Goal: Use online tool/utility: Utilize a website feature to perform a specific function

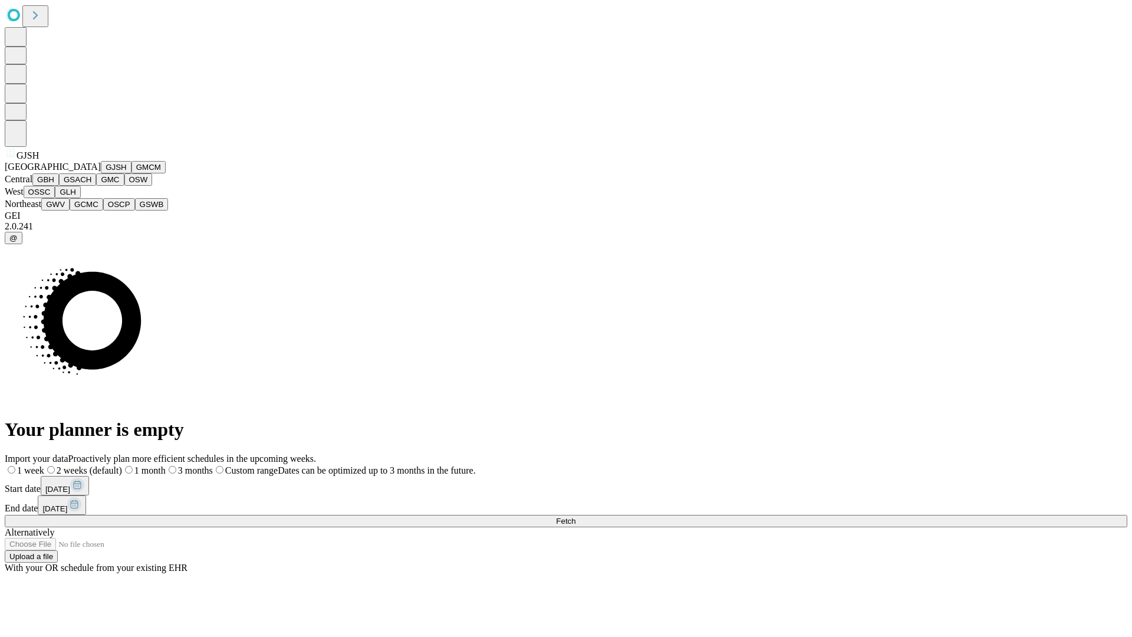
click at [101, 173] on button "GJSH" at bounding box center [116, 167] width 31 height 12
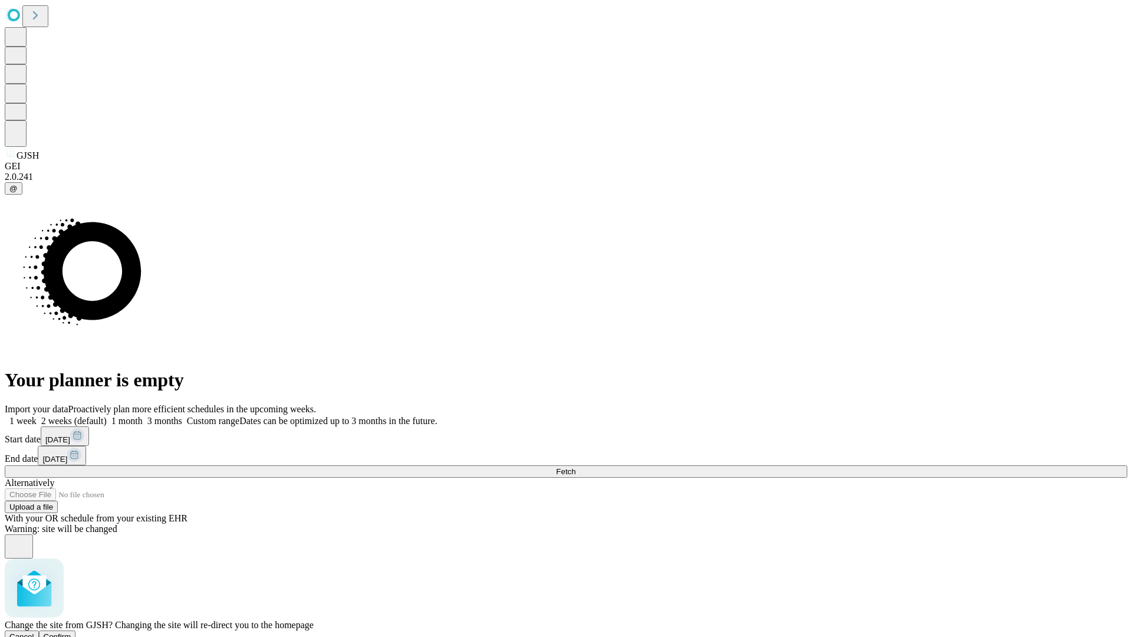
click at [71, 632] on span "Confirm" at bounding box center [58, 636] width 28 height 9
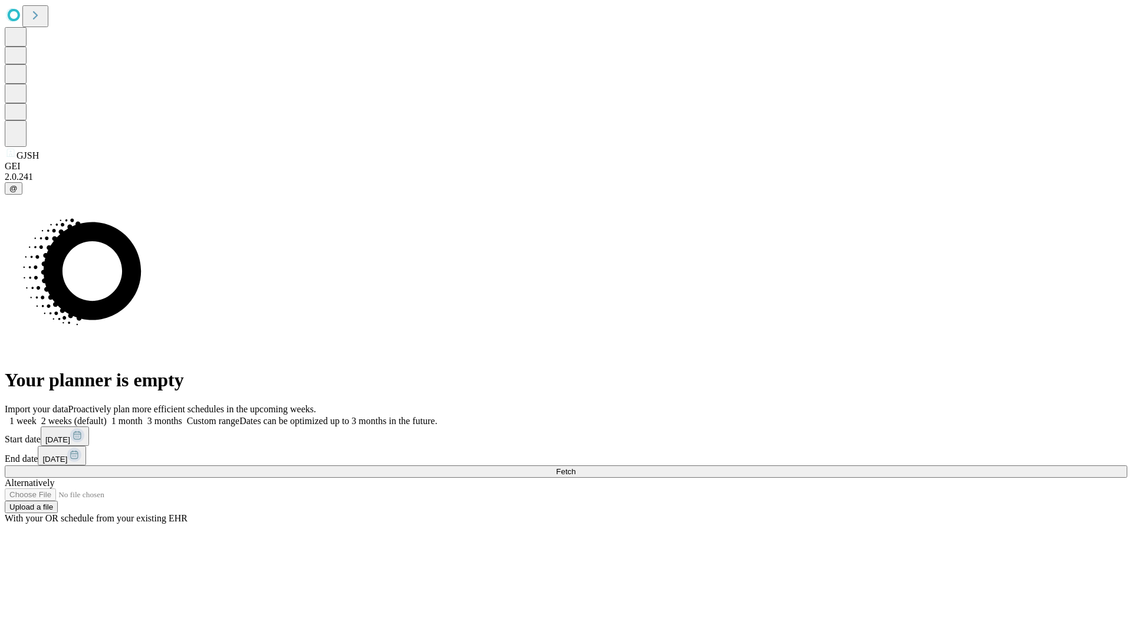
click at [107, 416] on label "2 weeks (default)" at bounding box center [72, 421] width 70 height 10
click at [575, 467] on span "Fetch" at bounding box center [565, 471] width 19 height 9
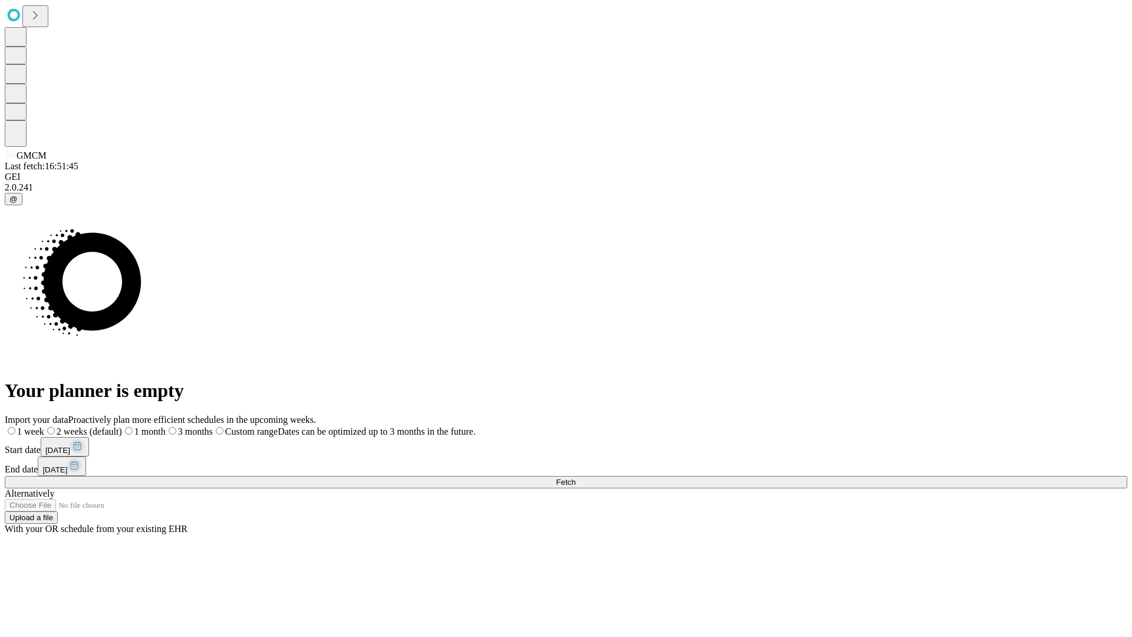
click at [575, 478] on span "Fetch" at bounding box center [565, 482] width 19 height 9
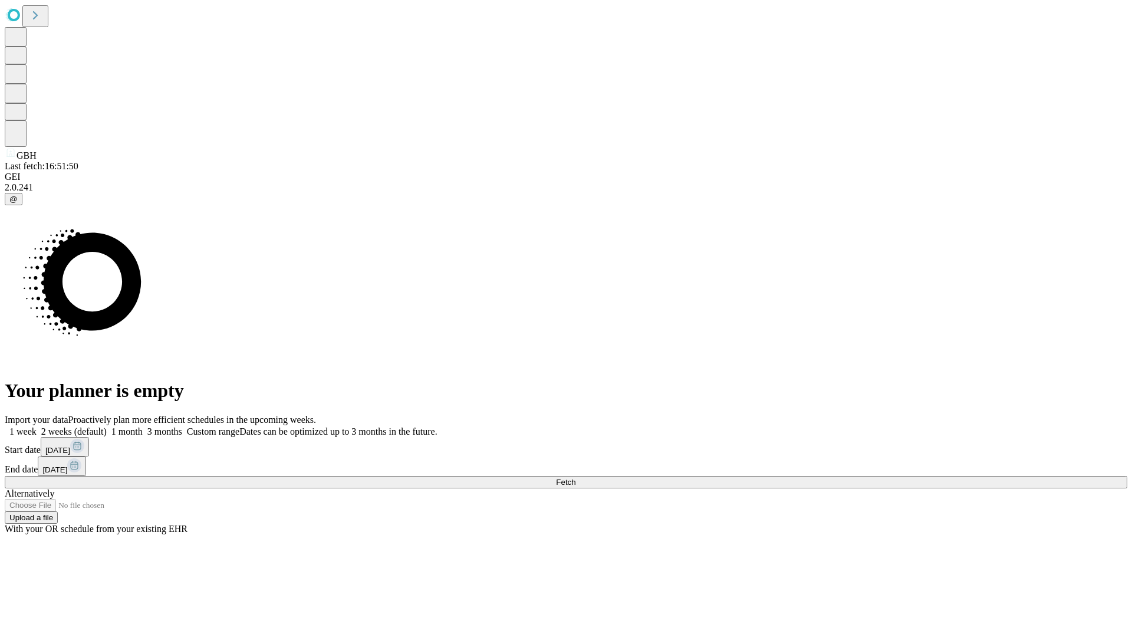
click at [107, 426] on label "2 weeks (default)" at bounding box center [72, 431] width 70 height 10
click at [575, 478] on span "Fetch" at bounding box center [565, 482] width 19 height 9
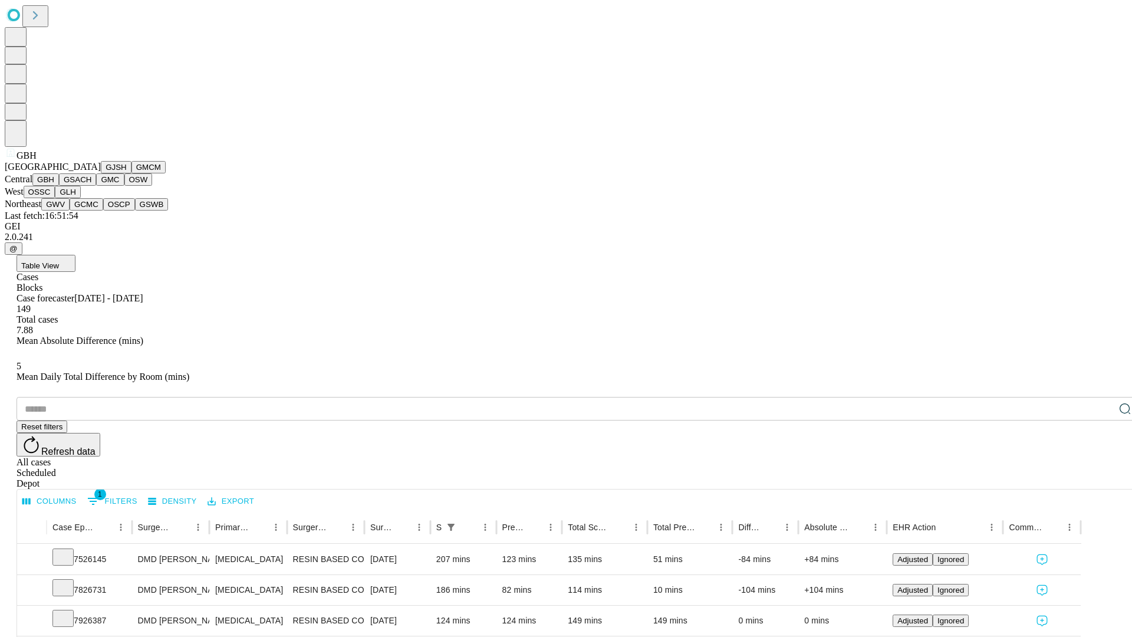
click at [91, 186] on button "GSACH" at bounding box center [77, 179] width 37 height 12
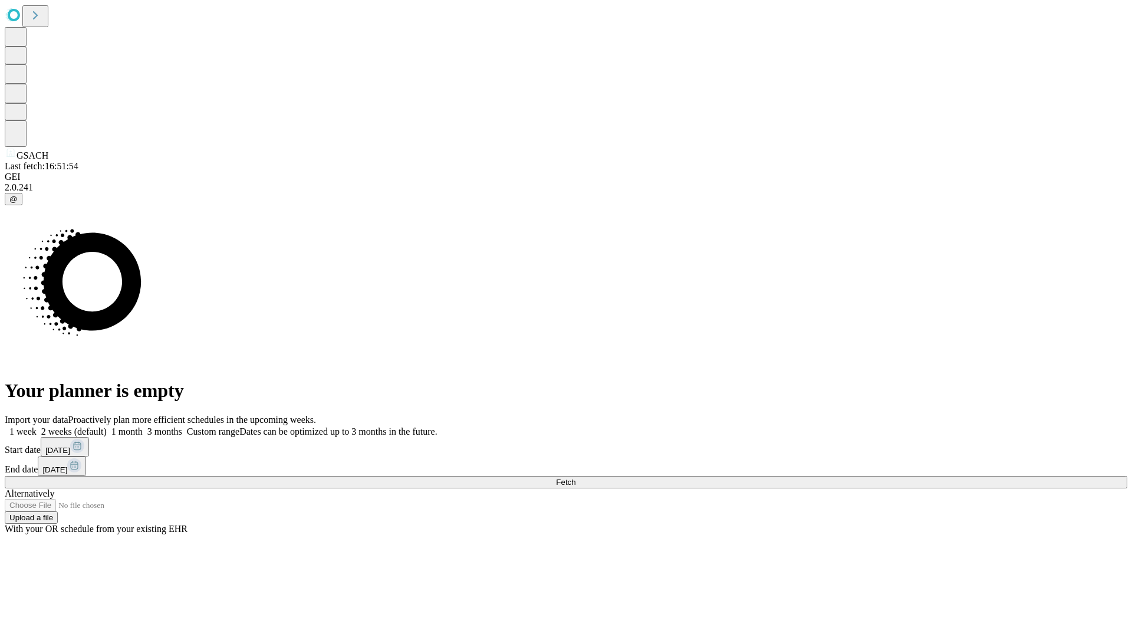
click at [107, 426] on label "2 weeks (default)" at bounding box center [72, 431] width 70 height 10
click at [575, 478] on span "Fetch" at bounding box center [565, 482] width 19 height 9
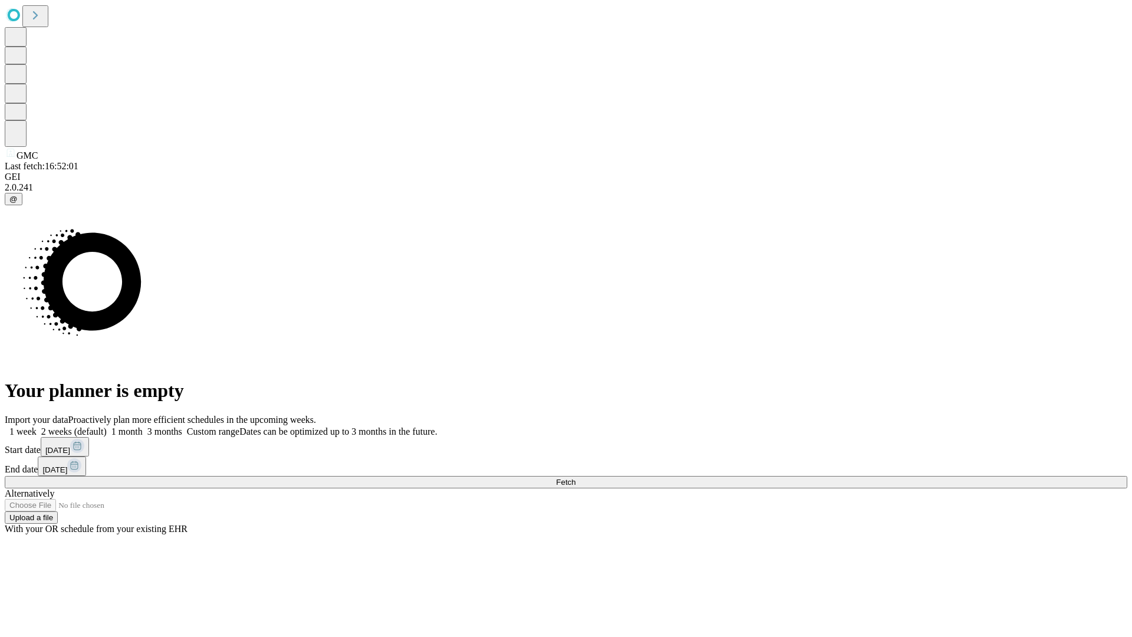
click at [575, 478] on span "Fetch" at bounding box center [565, 482] width 19 height 9
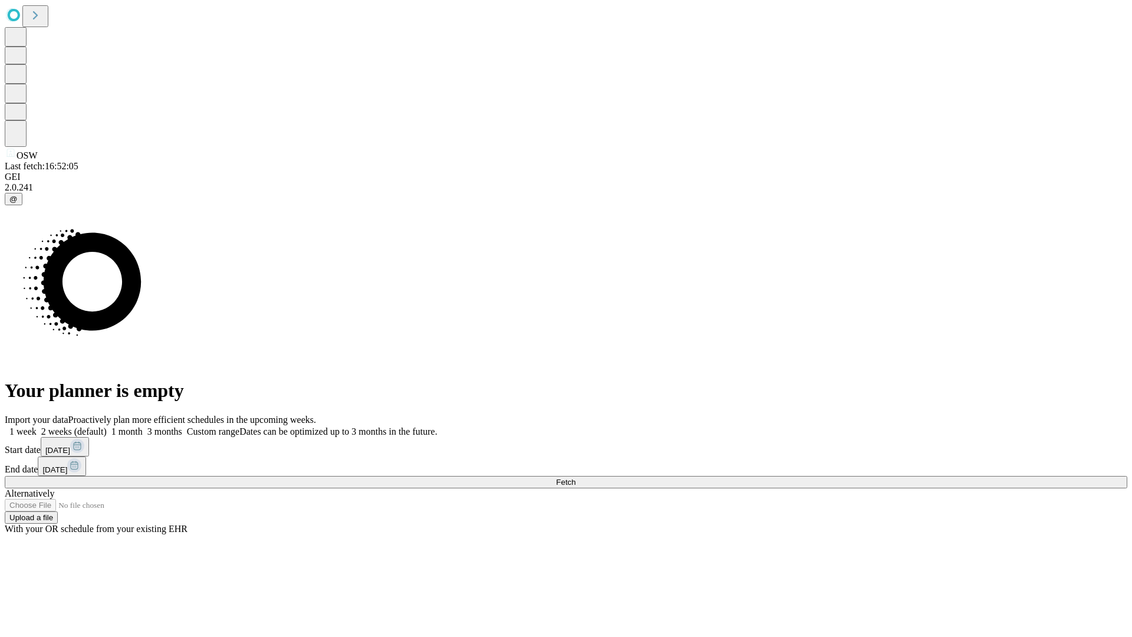
click at [107, 426] on label "2 weeks (default)" at bounding box center [72, 431] width 70 height 10
click at [575, 478] on span "Fetch" at bounding box center [565, 482] width 19 height 9
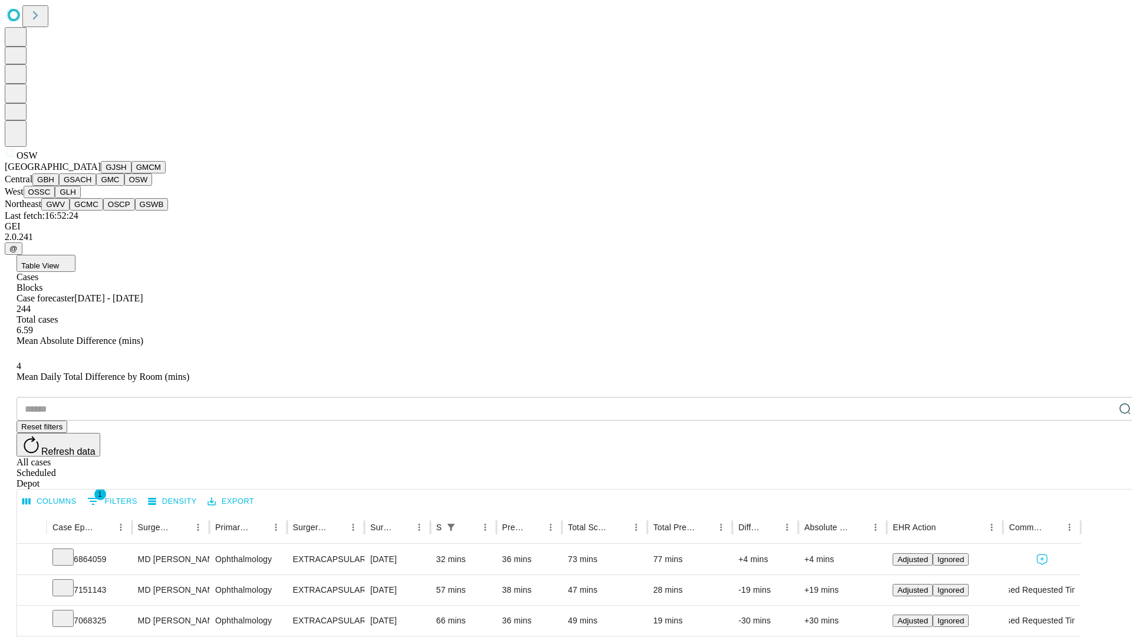
click at [55, 198] on button "OSSC" at bounding box center [40, 192] width 32 height 12
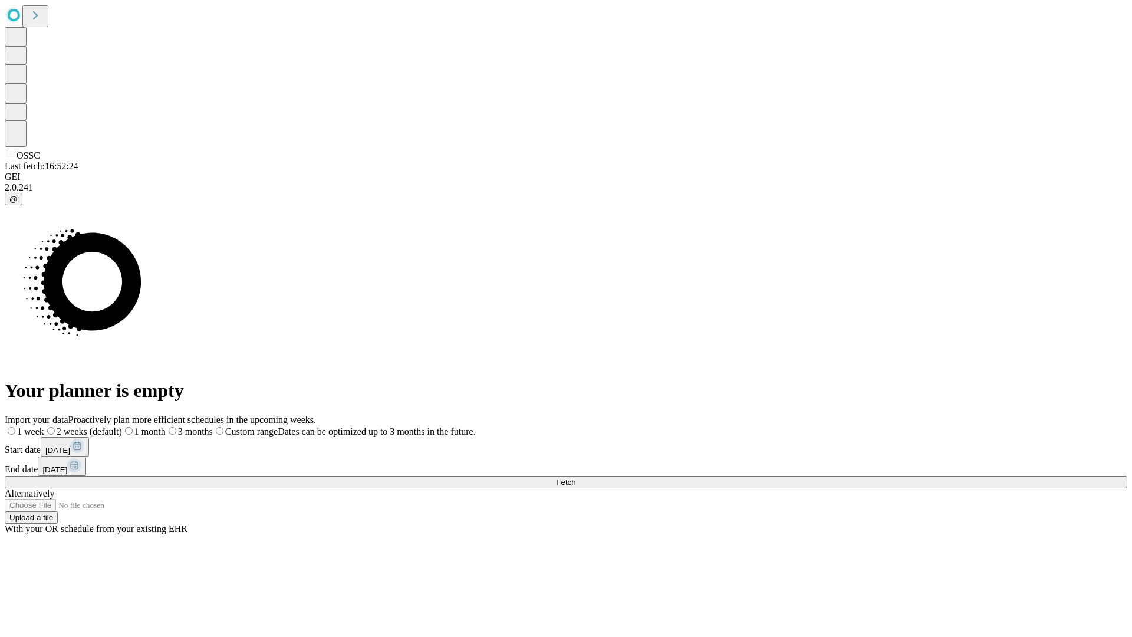
click at [575, 478] on span "Fetch" at bounding box center [565, 482] width 19 height 9
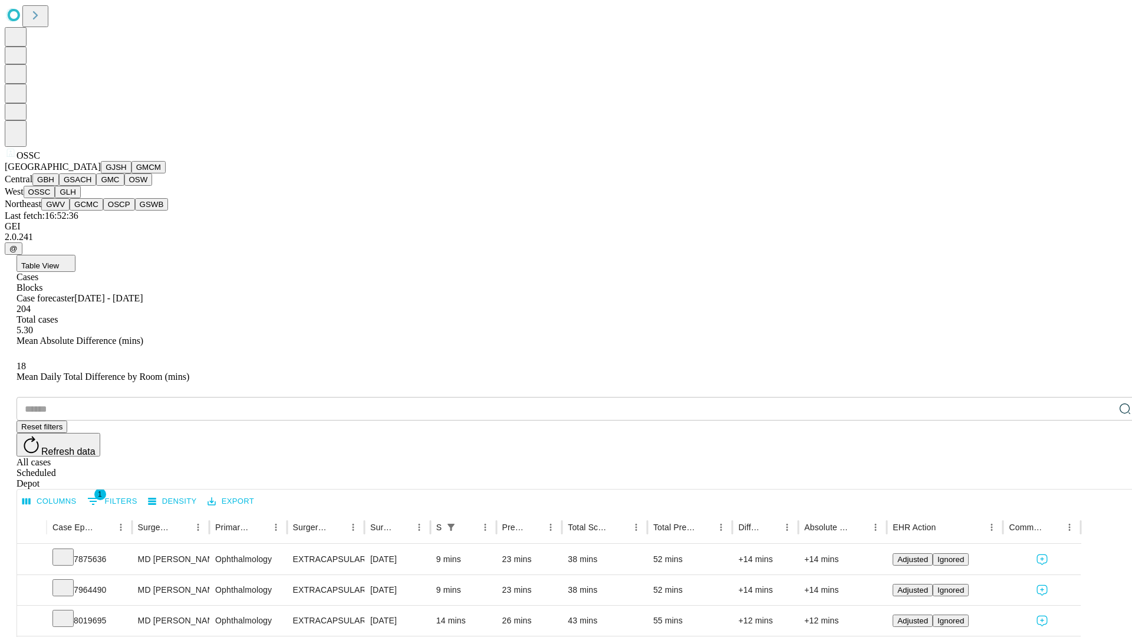
click at [80, 198] on button "GLH" at bounding box center [67, 192] width 25 height 12
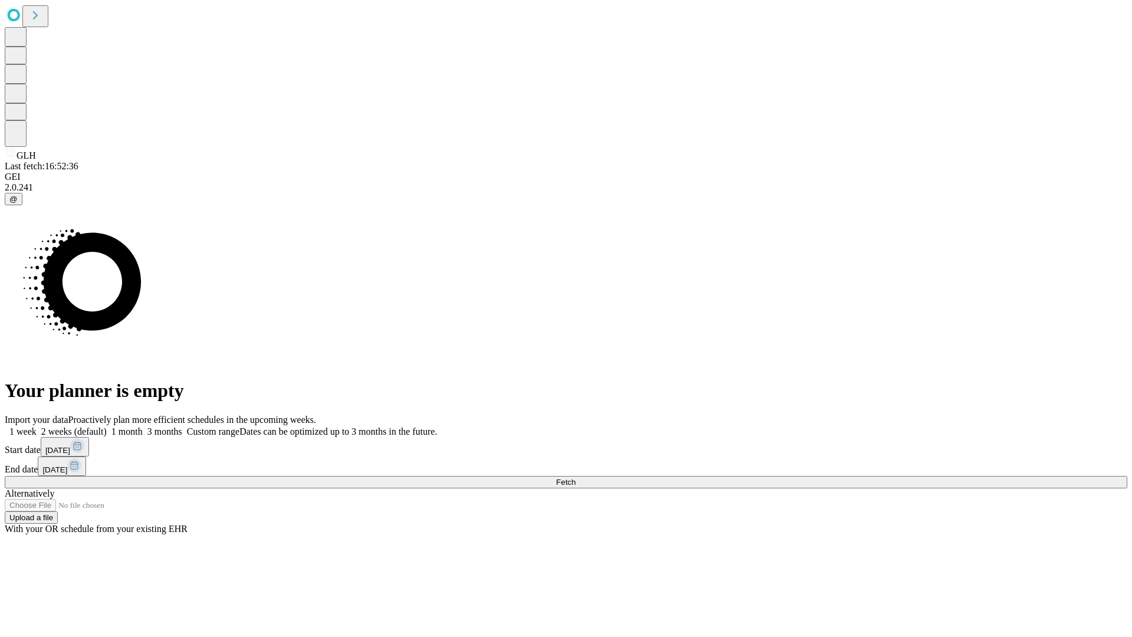
click at [107, 426] on label "2 weeks (default)" at bounding box center [72, 431] width 70 height 10
click at [575, 478] on span "Fetch" at bounding box center [565, 482] width 19 height 9
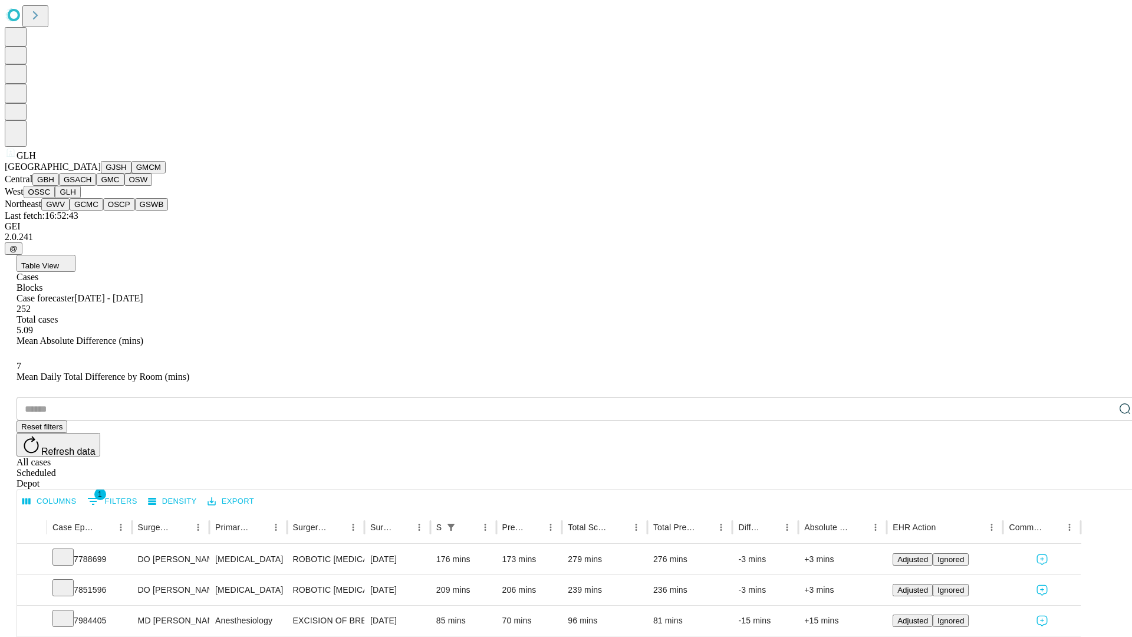
click at [70, 210] on button "GWV" at bounding box center [55, 204] width 28 height 12
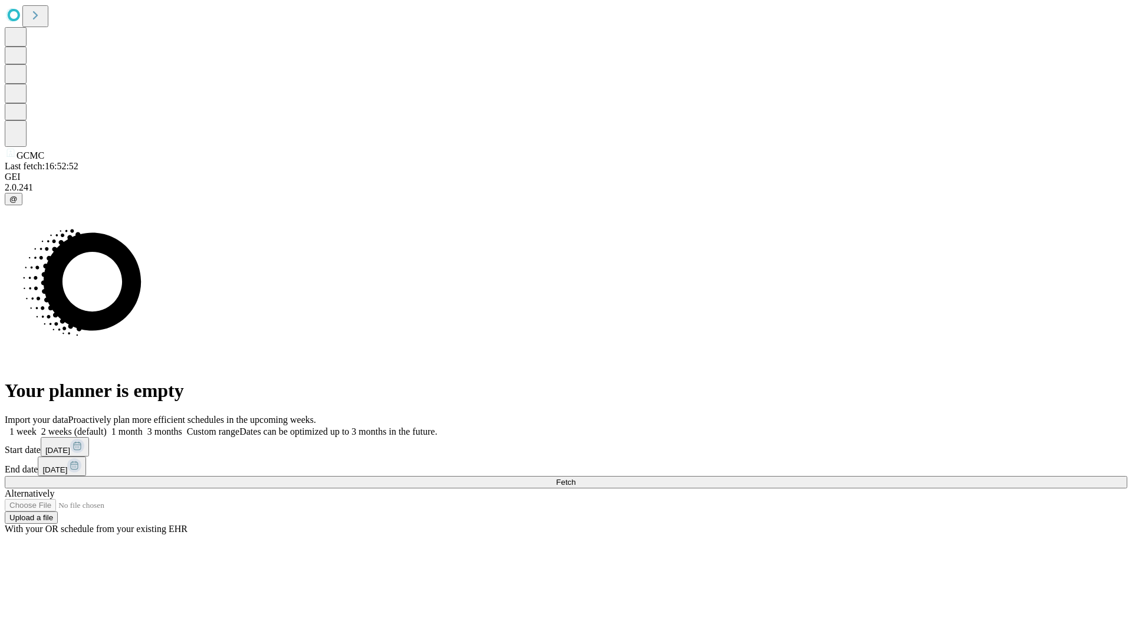
click at [107, 426] on label "2 weeks (default)" at bounding box center [72, 431] width 70 height 10
click at [575, 478] on span "Fetch" at bounding box center [565, 482] width 19 height 9
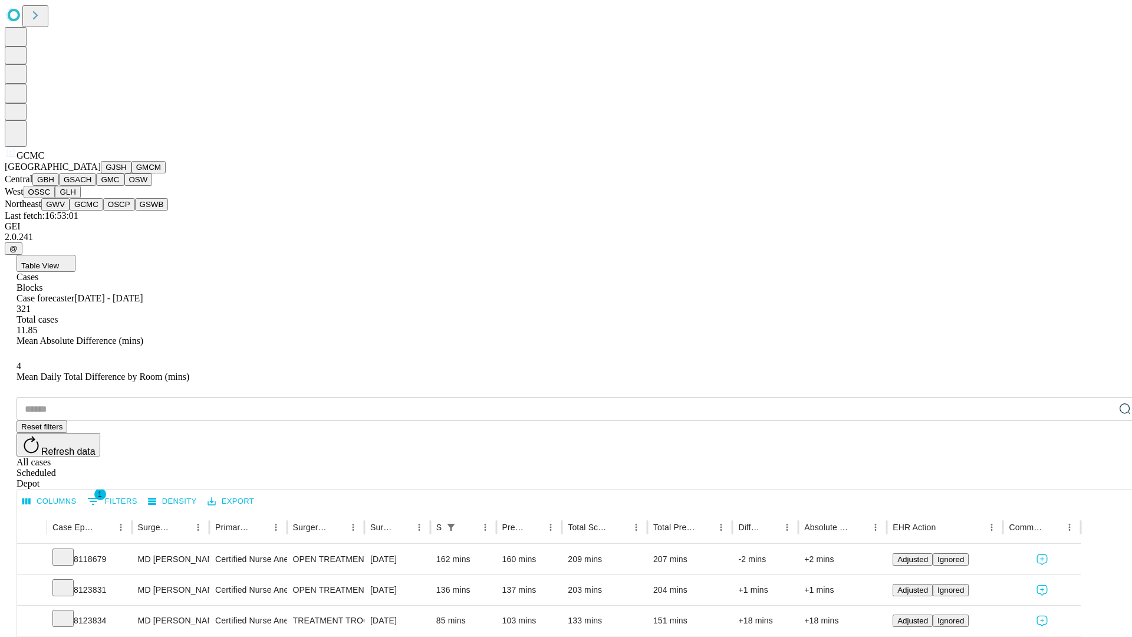
click at [103, 210] on button "OSCP" at bounding box center [119, 204] width 32 height 12
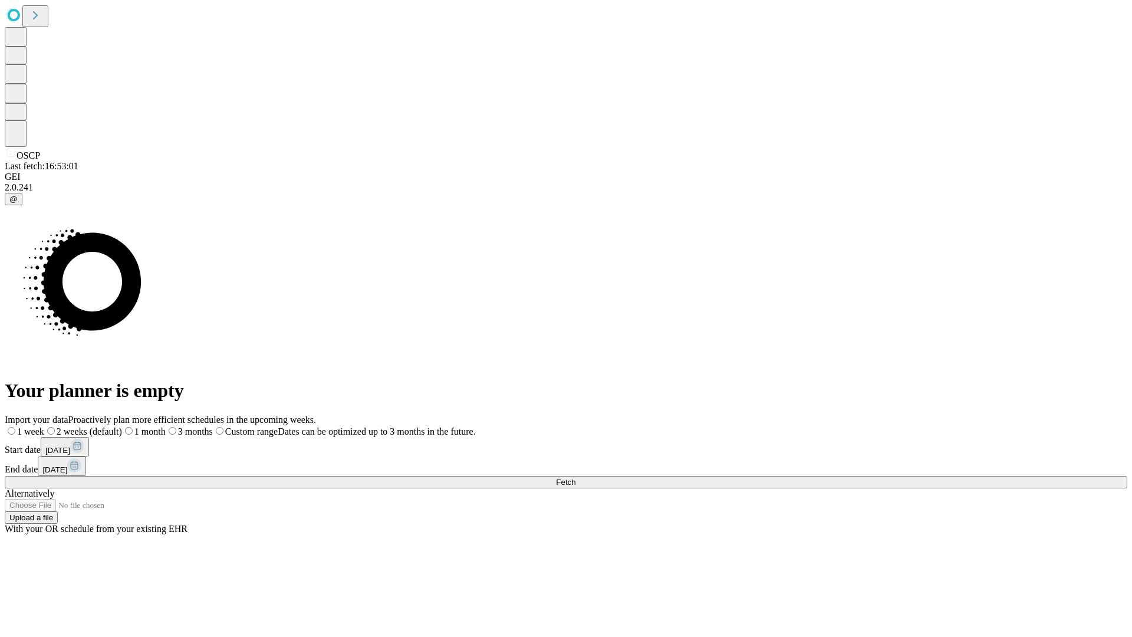
click at [122, 426] on label "2 weeks (default)" at bounding box center [83, 431] width 78 height 10
click at [575, 478] on span "Fetch" at bounding box center [565, 482] width 19 height 9
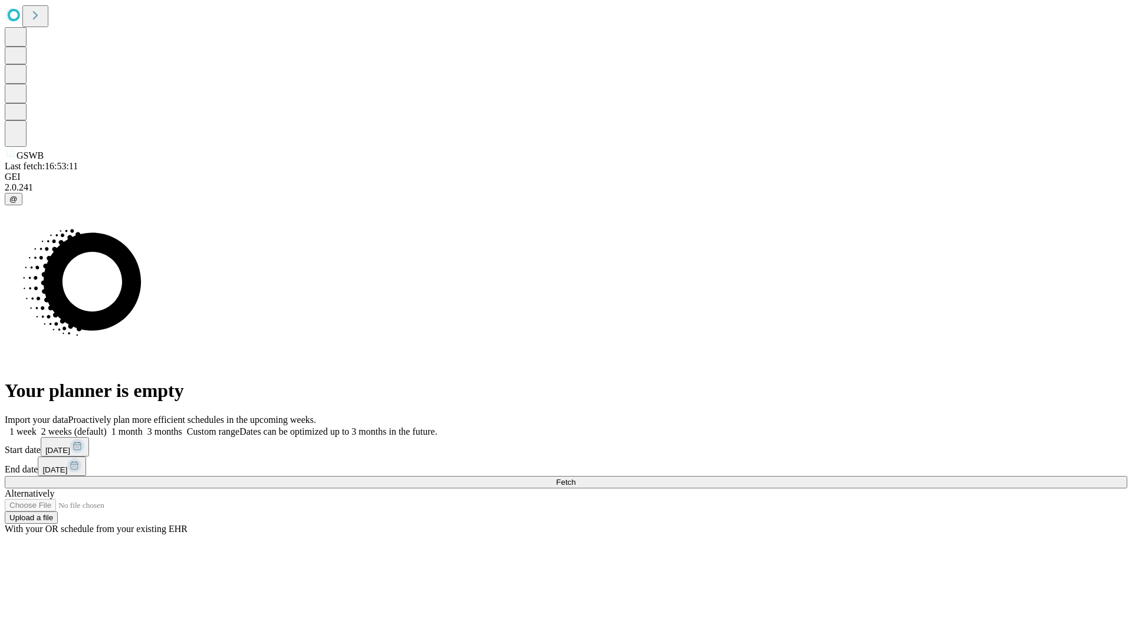
click at [575, 478] on span "Fetch" at bounding box center [565, 482] width 19 height 9
